Goal: Information Seeking & Learning: Learn about a topic

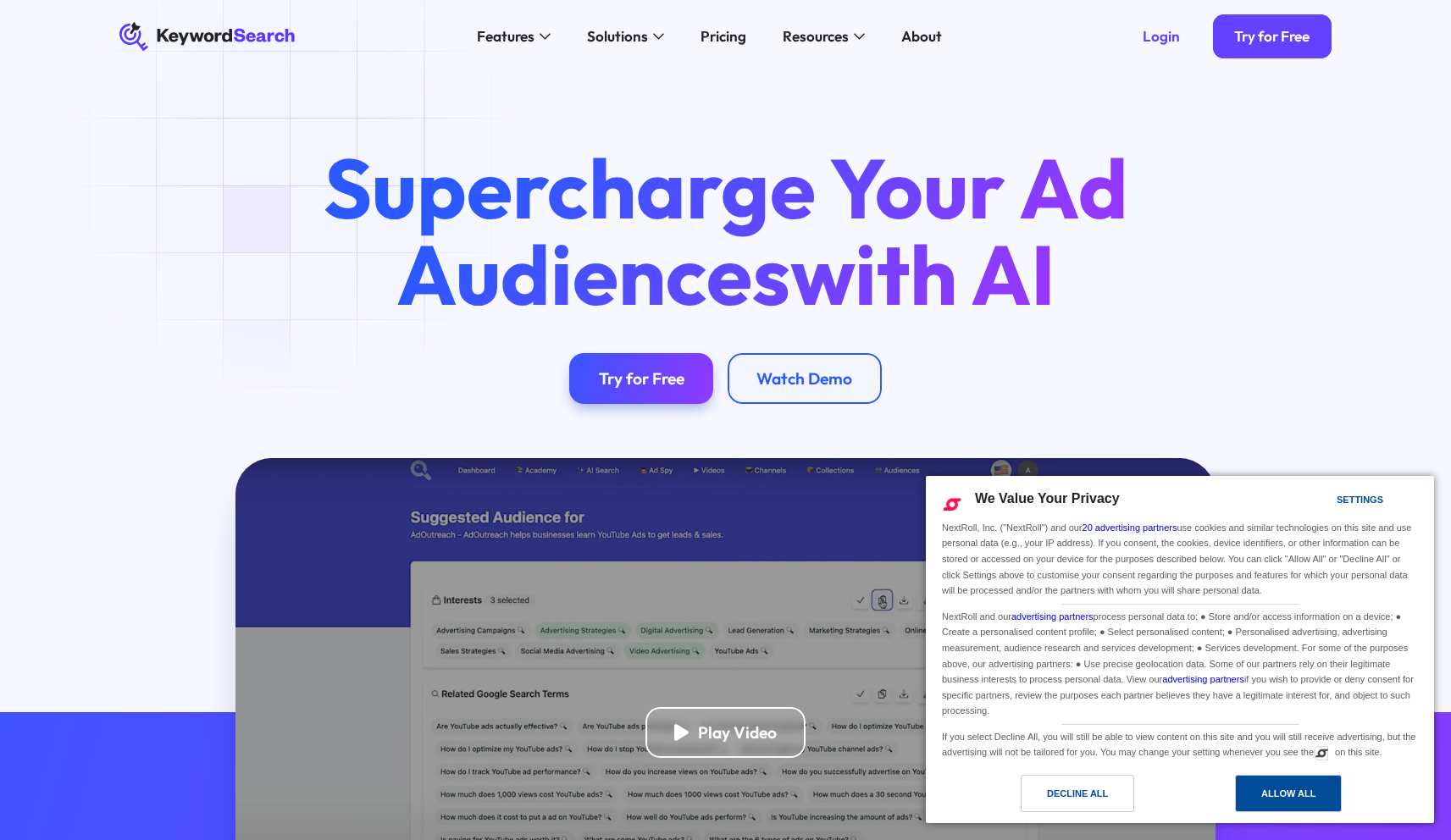
click at [1305, 799] on div "Allow All" at bounding box center [1288, 794] width 54 height 19
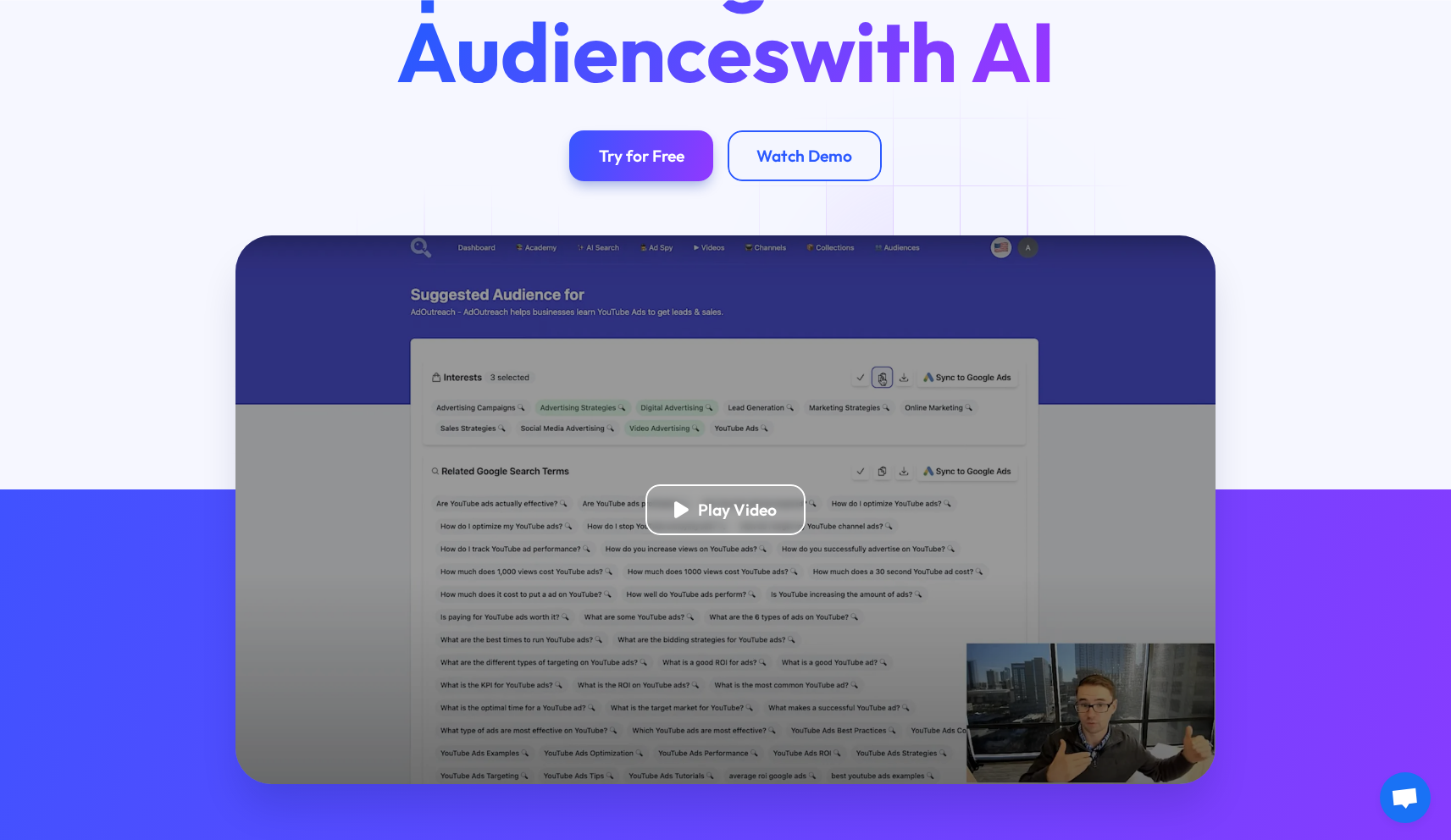
scroll to position [342, 0]
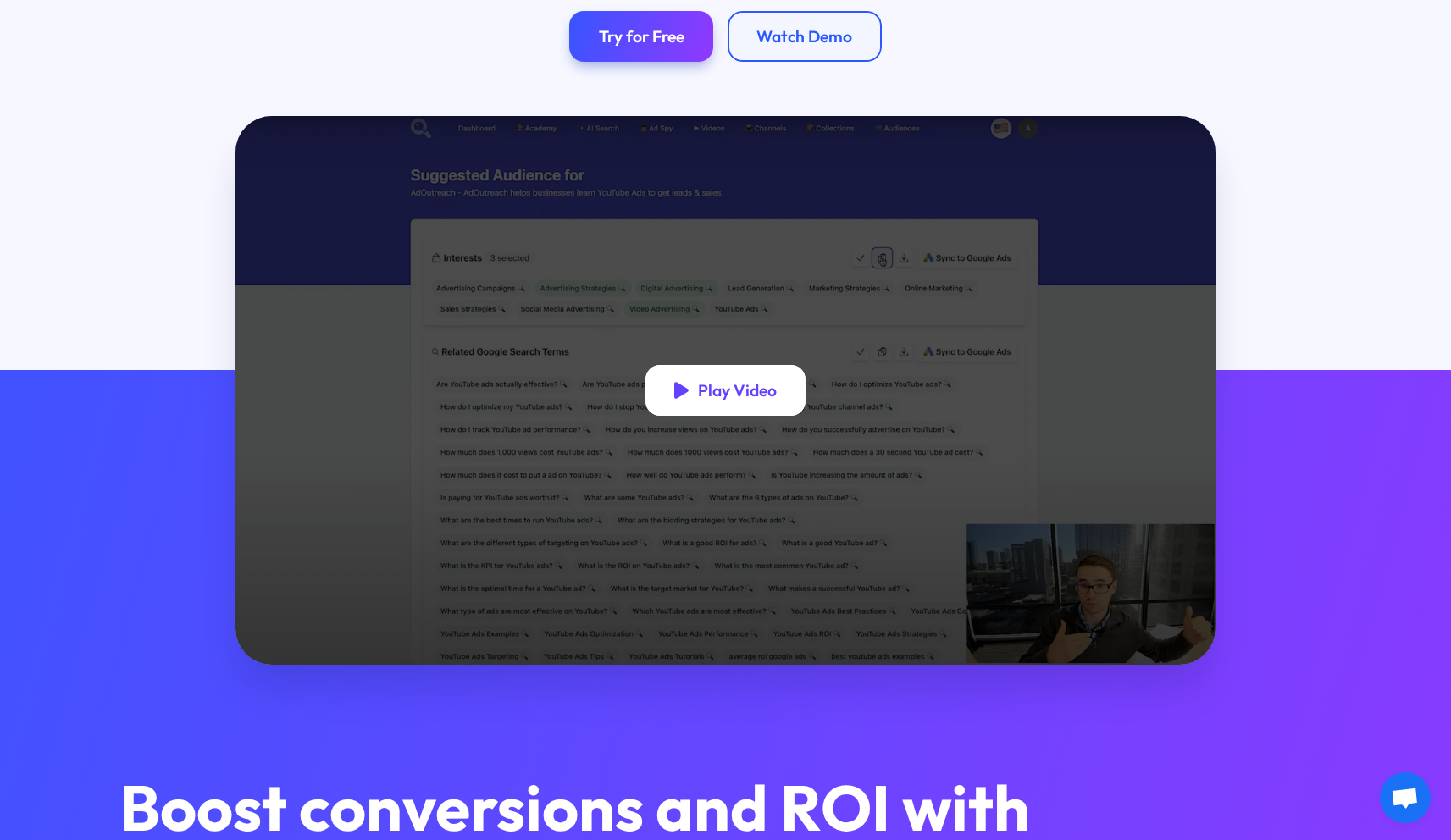
click at [699, 403] on div "Play Video" at bounding box center [726, 390] width 160 height 51
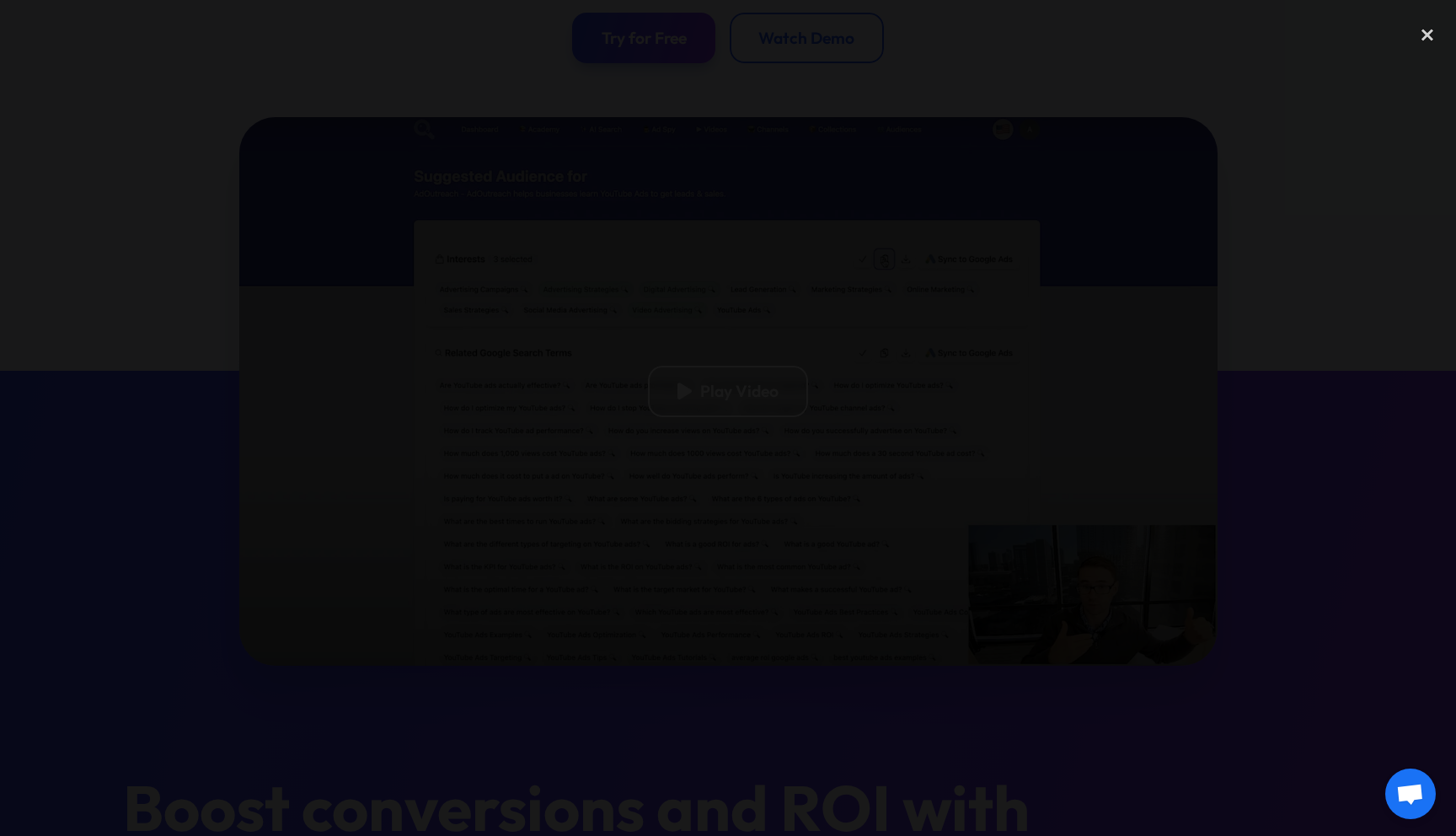
click at [496, 696] on div at bounding box center [728, 418] width 1456 height 802
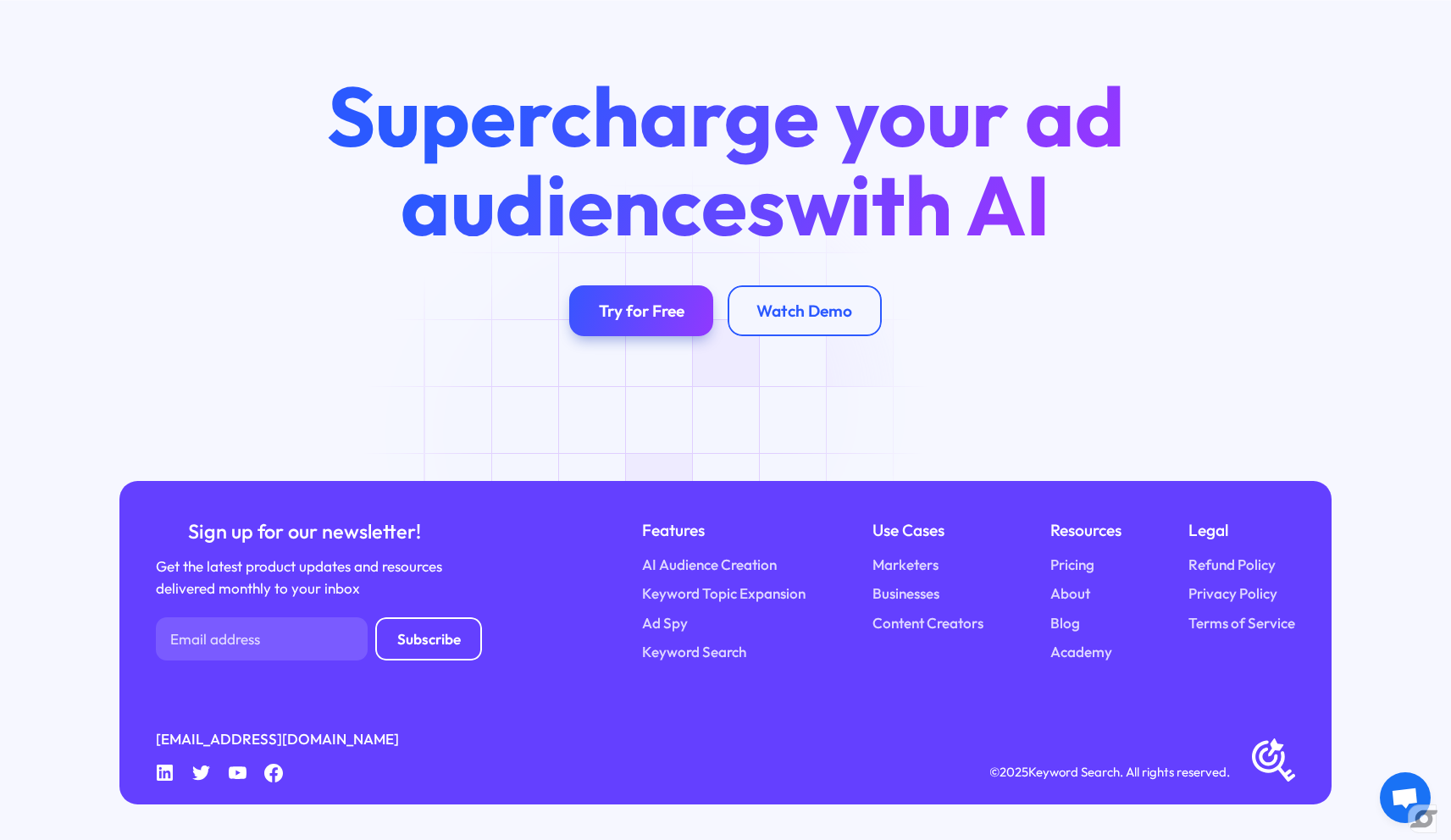
scroll to position [6297, 0]
click at [1089, 563] on link "Pricing" at bounding box center [1072, 565] width 44 height 22
